Goal: Navigation & Orientation: Find specific page/section

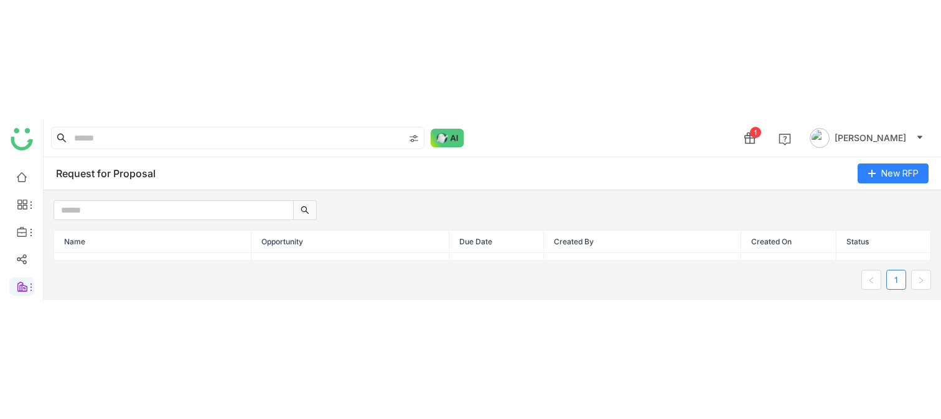
scroll to position [16, 0]
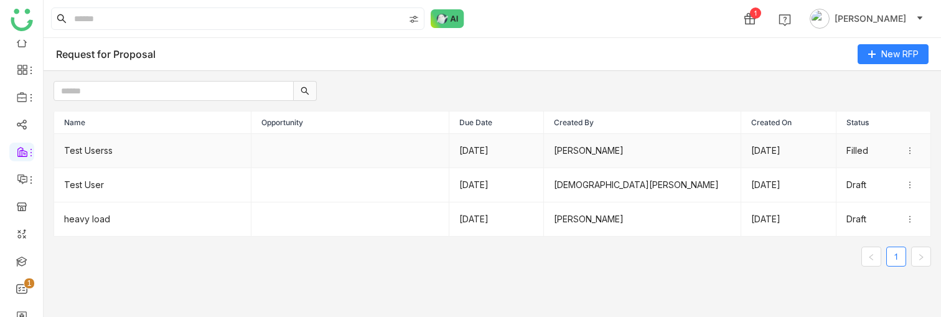
click at [106, 155] on td "Test Userss" at bounding box center [152, 151] width 197 height 34
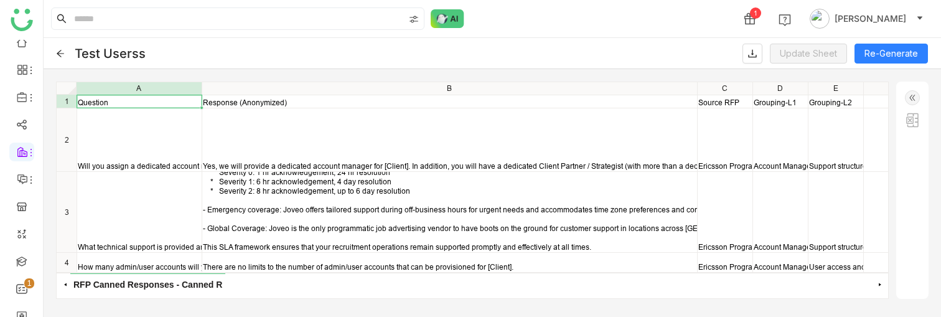
click at [60, 53] on icon at bounding box center [60, 53] width 7 height 7
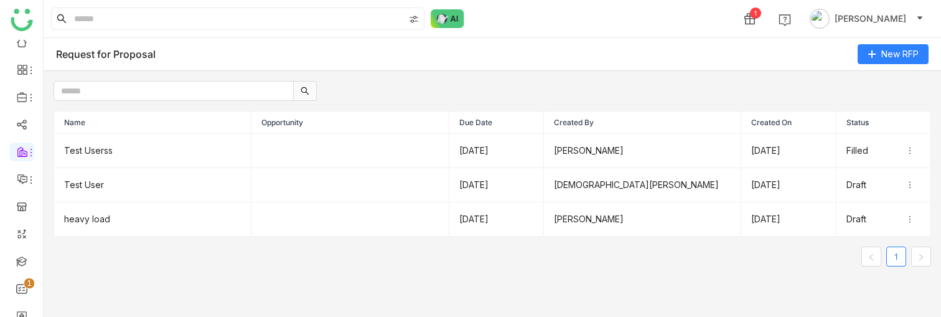
click at [235, 180] on nz-pagination "1" at bounding box center [492, 256] width 877 height 20
click at [118, 147] on td "Test Userss" at bounding box center [152, 151] width 197 height 34
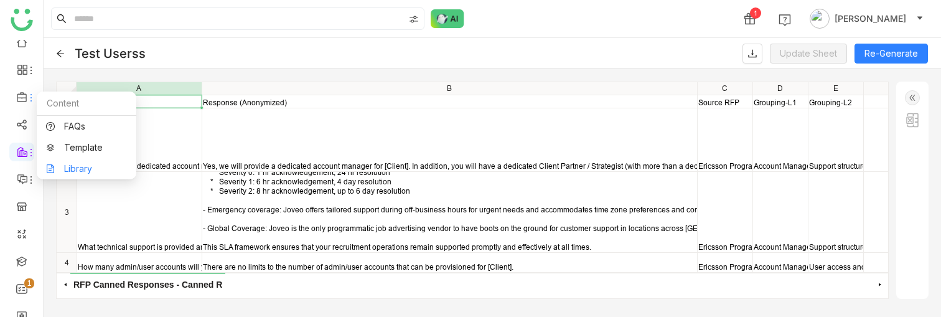
click at [79, 164] on link "Library" at bounding box center [86, 168] width 81 height 9
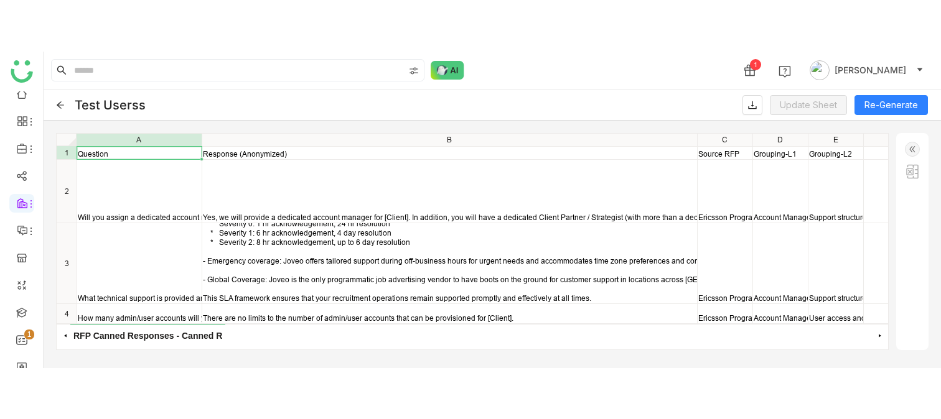
scroll to position [12, 0]
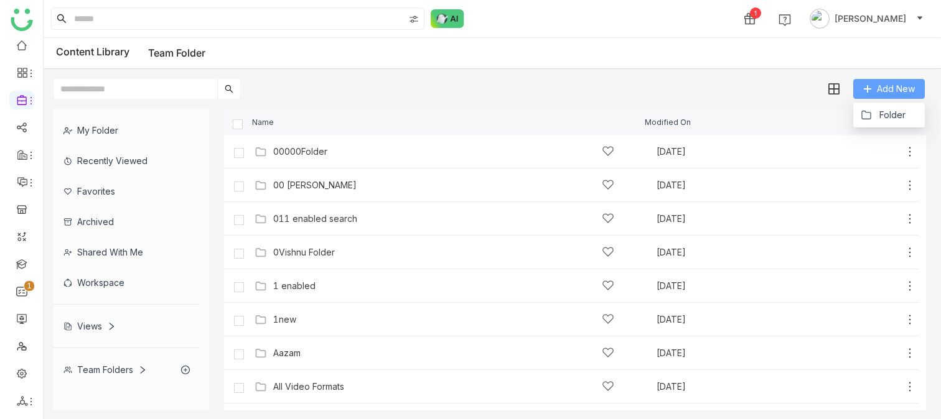
click at [886, 79] on button "Add New" at bounding box center [889, 89] width 72 height 20
click at [298, 158] on div "00000Folder [DATE] Add" at bounding box center [583, 151] width 665 height 19
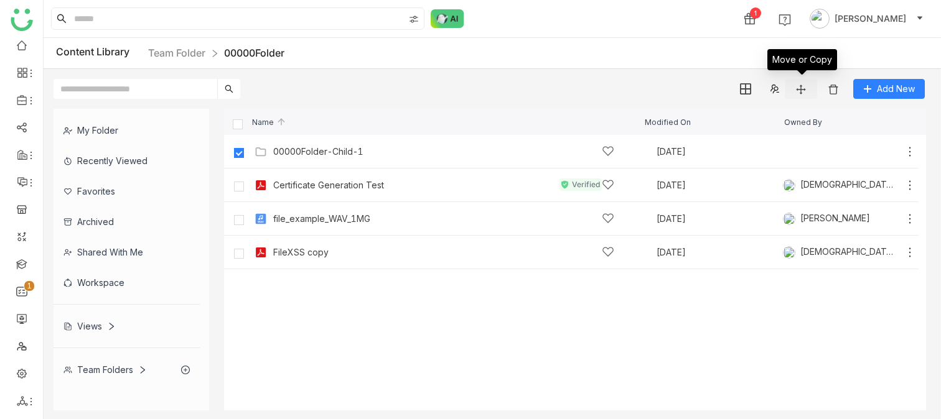
click at [800, 88] on img at bounding box center [801, 89] width 12 height 12
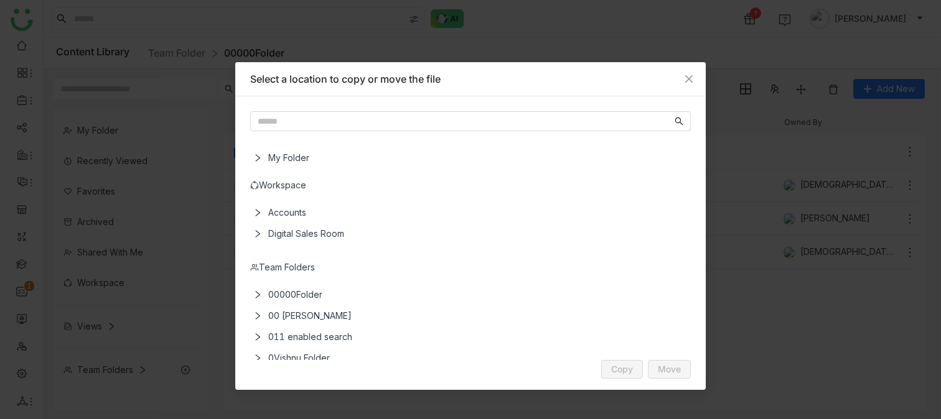
click at [284, 180] on div "Team Folders" at bounding box center [470, 268] width 441 height 14
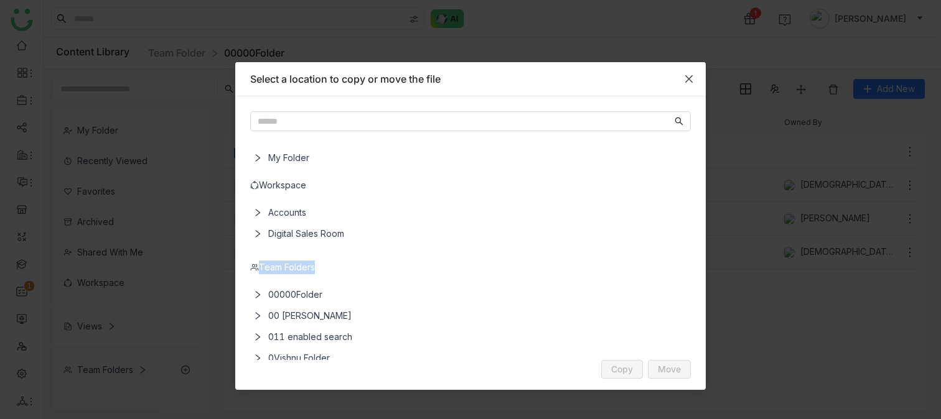
click at [689, 80] on icon "Close" at bounding box center [689, 79] width 10 height 10
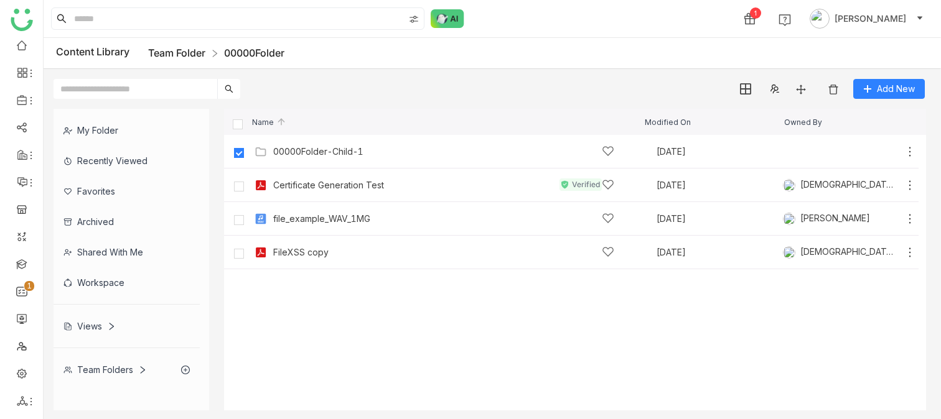
click at [190, 47] on link "Team Folder" at bounding box center [176, 53] width 57 height 12
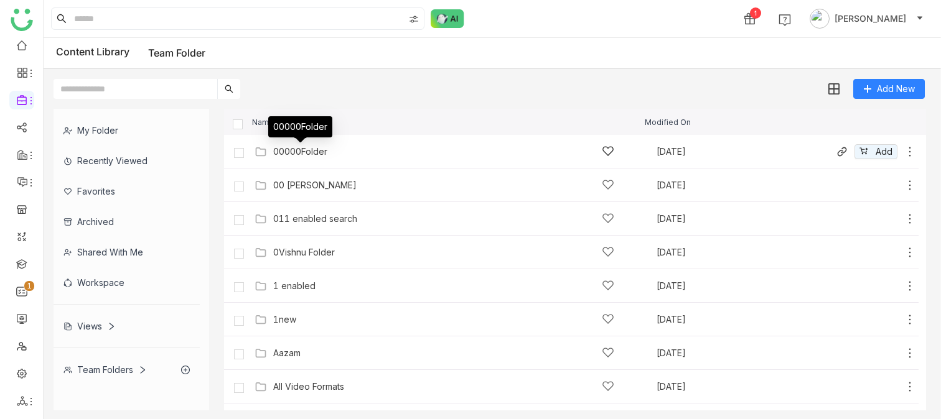
click at [312, 156] on div "00000Folder" at bounding box center [300, 152] width 54 height 10
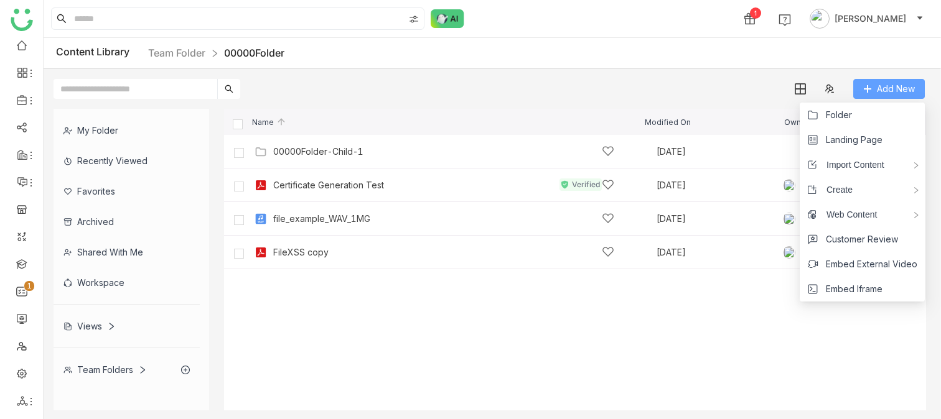
click at [887, 85] on span "Add New" at bounding box center [896, 89] width 38 height 14
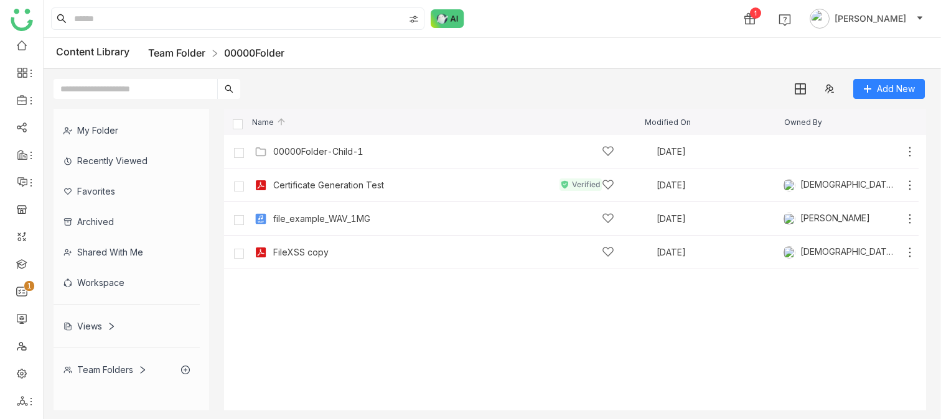
click at [192, 55] on link "Team Folder" at bounding box center [176, 53] width 57 height 12
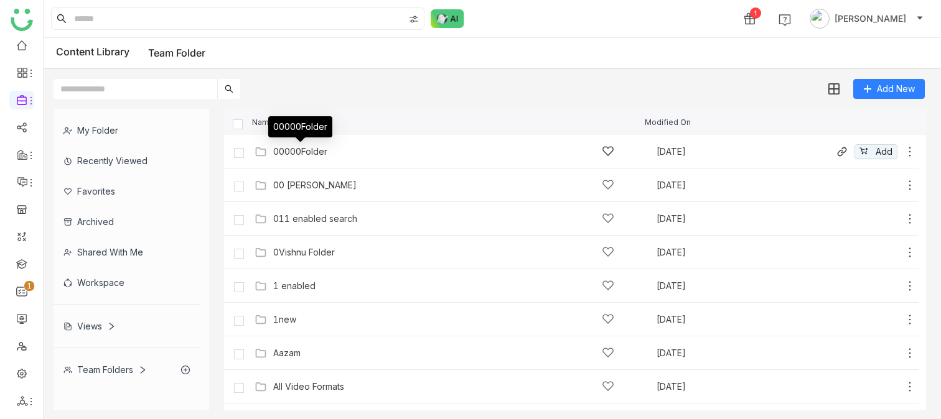
click at [316, 156] on div "00000Folder" at bounding box center [300, 152] width 54 height 10
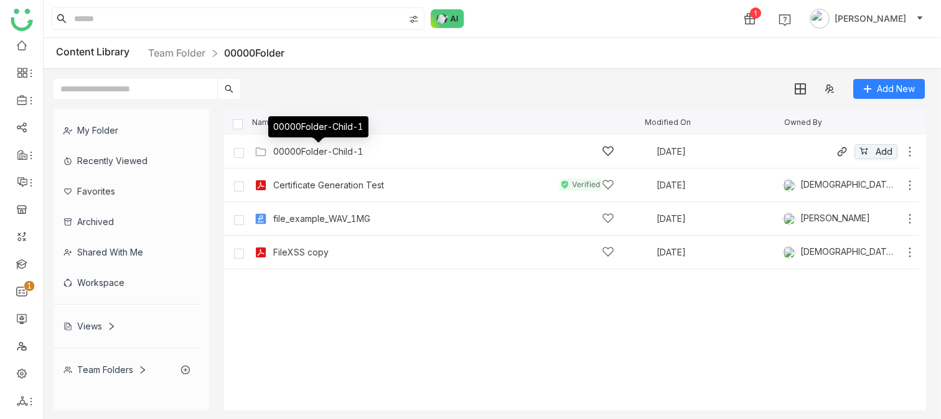
click at [308, 152] on div "00000Folder-Child-1" at bounding box center [318, 152] width 90 height 10
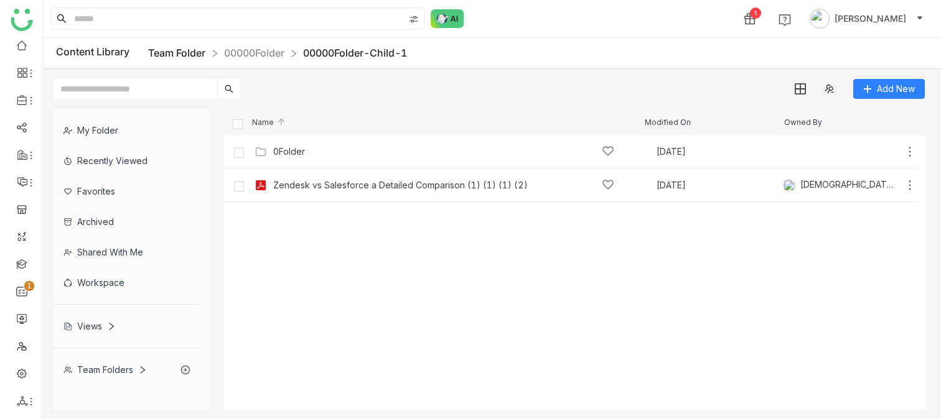
click at [190, 50] on link "Team Folder" at bounding box center [176, 53] width 57 height 12
